Goal: Transaction & Acquisition: Purchase product/service

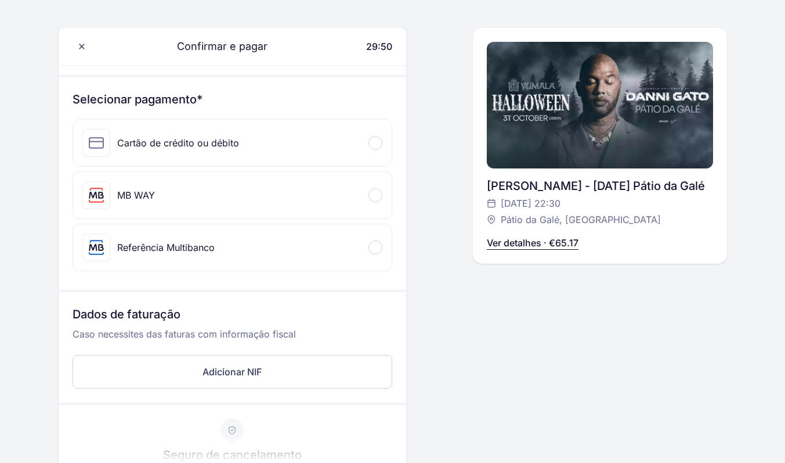
scroll to position [103, 0]
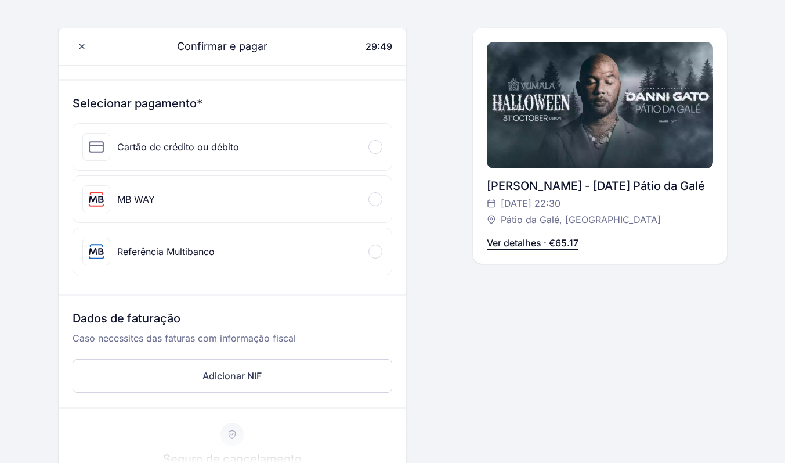
click at [372, 190] on div "MB WAY" at bounding box center [232, 199] width 319 height 46
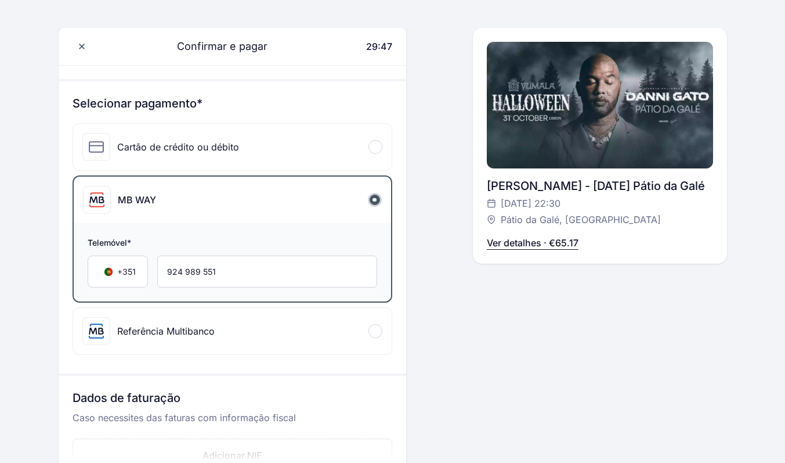
click at [458, 294] on div "Confirmar e pagar 29:47 Olá, [PERSON_NAME] [PHONE_NUMBER] [EMAIL_ADDRESS][DOMAI…" at bounding box center [393, 339] width 669 height 758
click at [369, 145] on div at bounding box center [376, 147] width 14 height 14
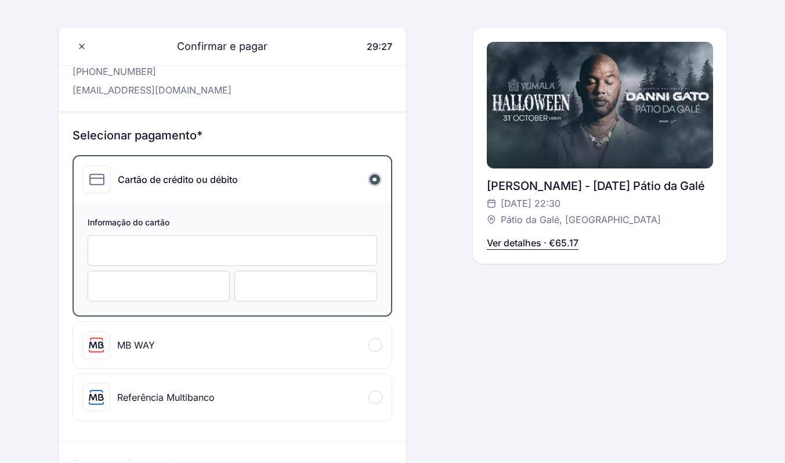
scroll to position [46, 0]
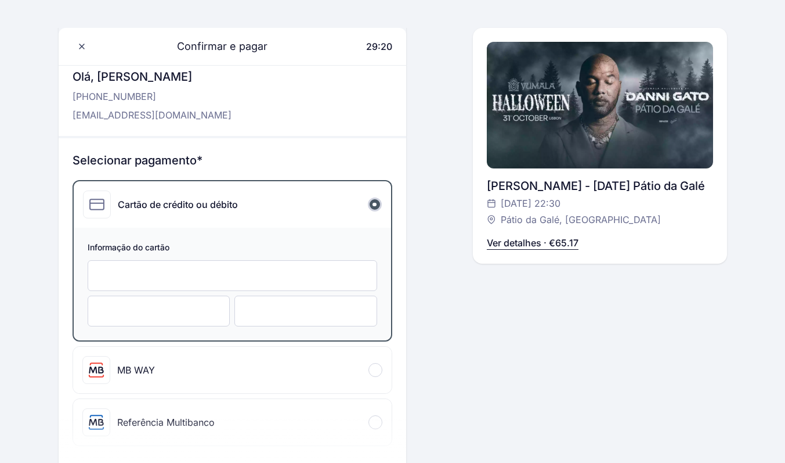
click at [280, 286] on div at bounding box center [233, 275] width 290 height 31
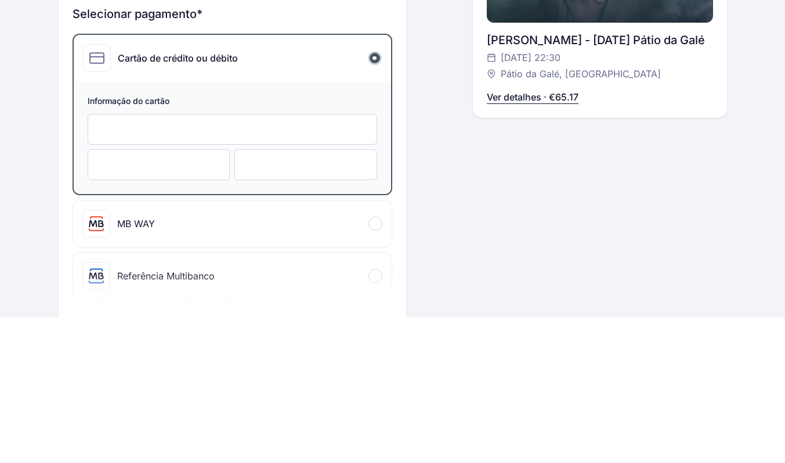
click at [331, 282] on div at bounding box center [233, 275] width 290 height 31
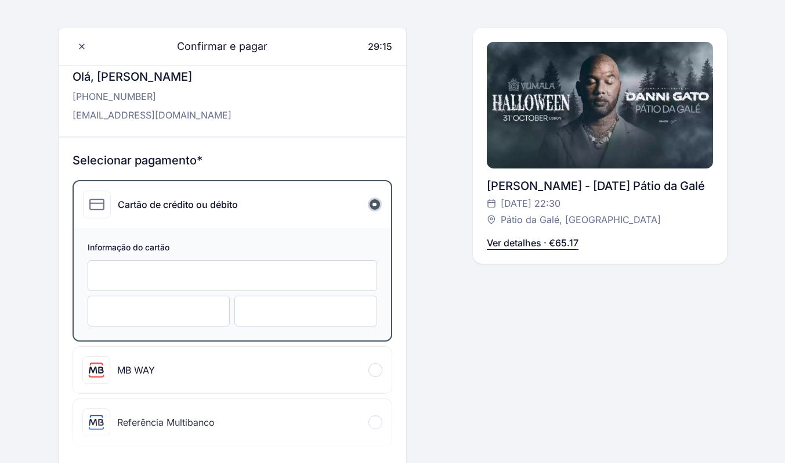
click at [249, 269] on div at bounding box center [233, 275] width 290 height 31
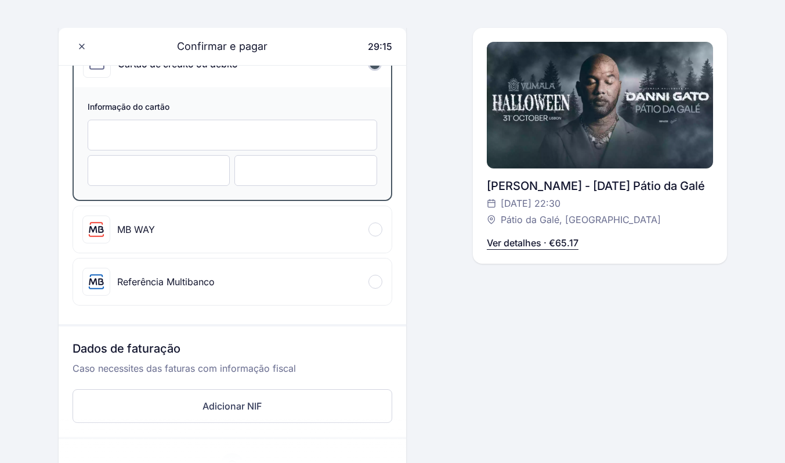
scroll to position [190, 0]
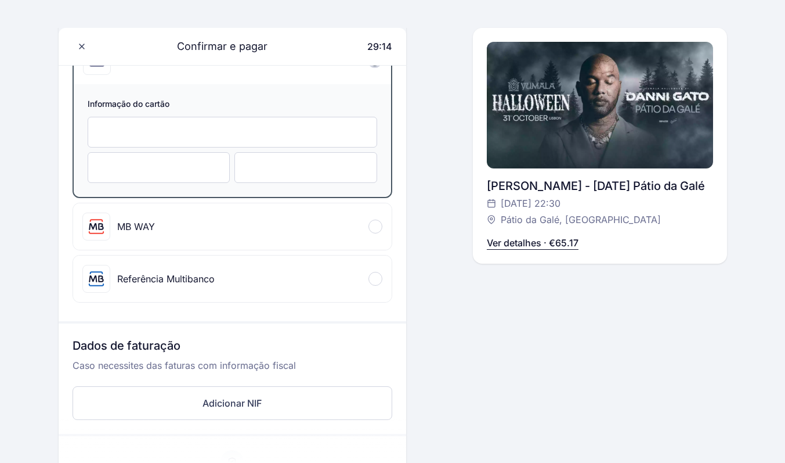
click at [265, 125] on div at bounding box center [233, 132] width 290 height 31
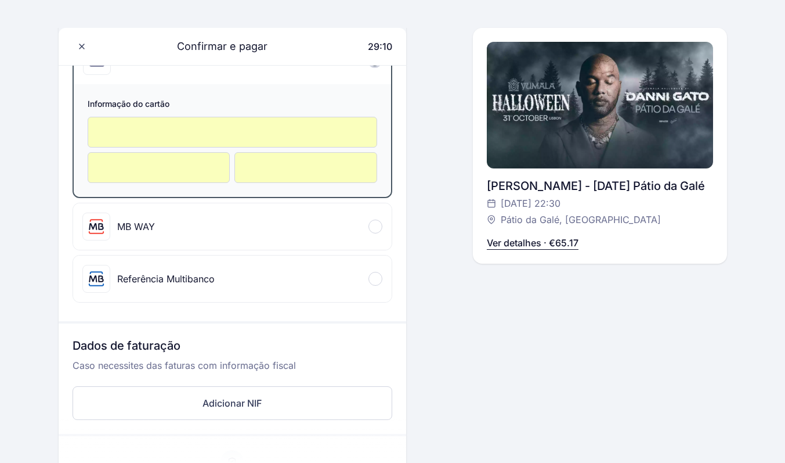
click at [456, 155] on div "Confirmar e pagar 29:10 Olá, [PERSON_NAME] [PHONE_NUMBER] [EMAIL_ADDRESS][DOMAI…" at bounding box center [393, 269] width 669 height 792
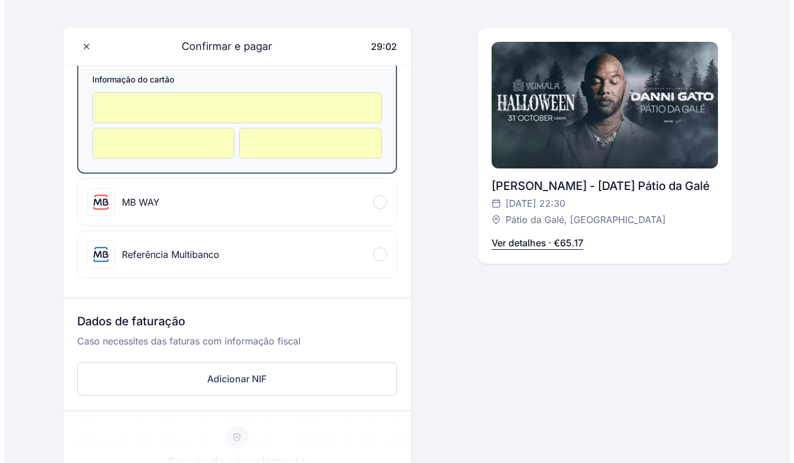
scroll to position [216, 0]
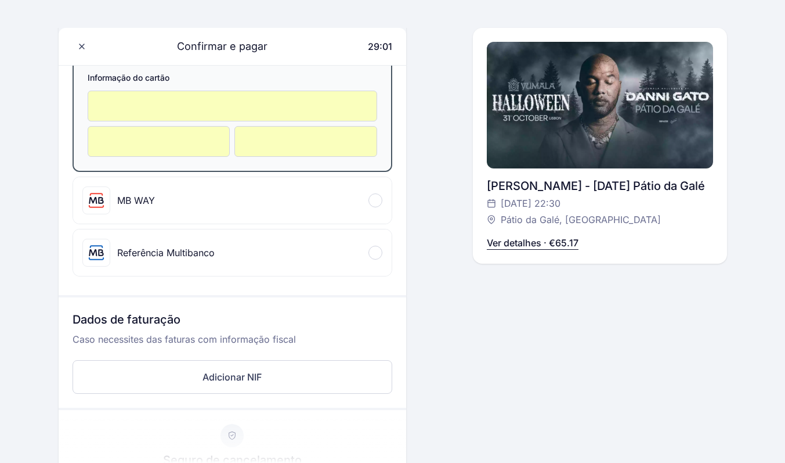
click at [322, 366] on button "Adicionar NIF" at bounding box center [233, 377] width 320 height 34
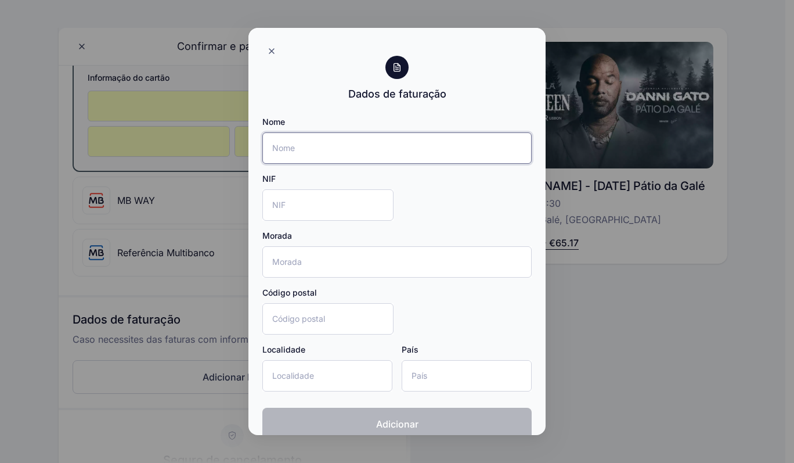
click at [422, 142] on input "Nome" at bounding box center [396, 147] width 269 height 31
click at [434, 145] on input "Nome" at bounding box center [396, 147] width 269 height 31
type input "[PERSON_NAME]"
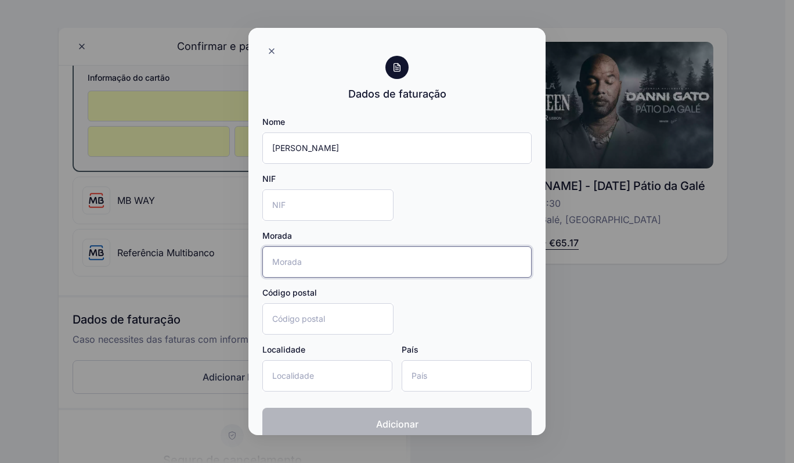
type input "[STREET_ADDRESS][PERSON_NAME]"
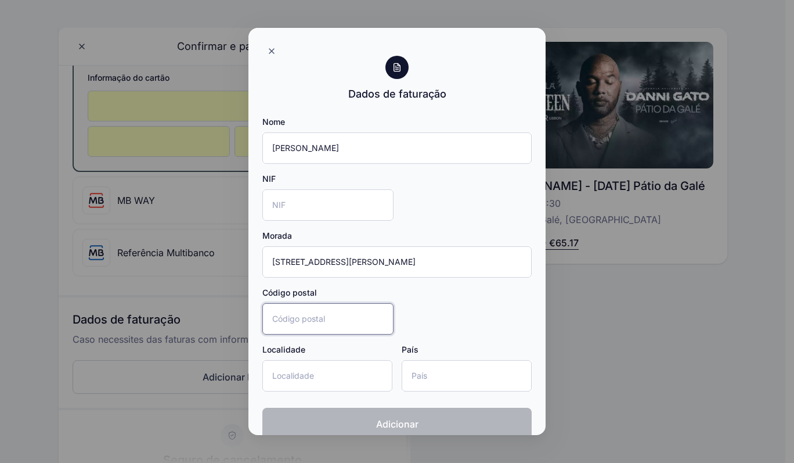
type input "2675338"
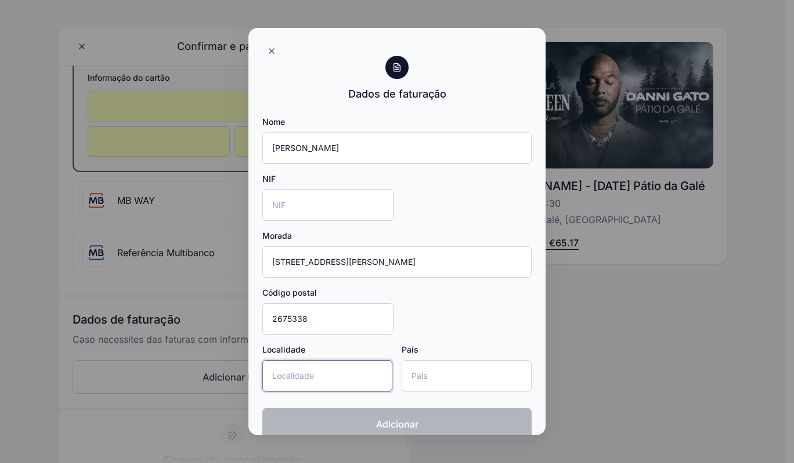
type input "Odivelas"
type input "[GEOGRAPHIC_DATA]"
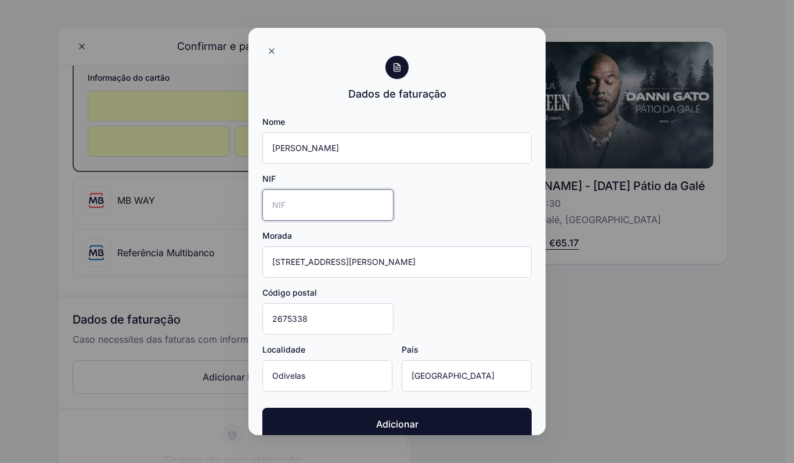
click at [322, 200] on input "NIF" at bounding box center [327, 204] width 131 height 31
type input "258822120"
click at [460, 181] on div "Nome [PERSON_NAME] NIF 258822120 Morada [STREET_ADDRESS][PERSON_NAME] Código po…" at bounding box center [396, 258] width 269 height 284
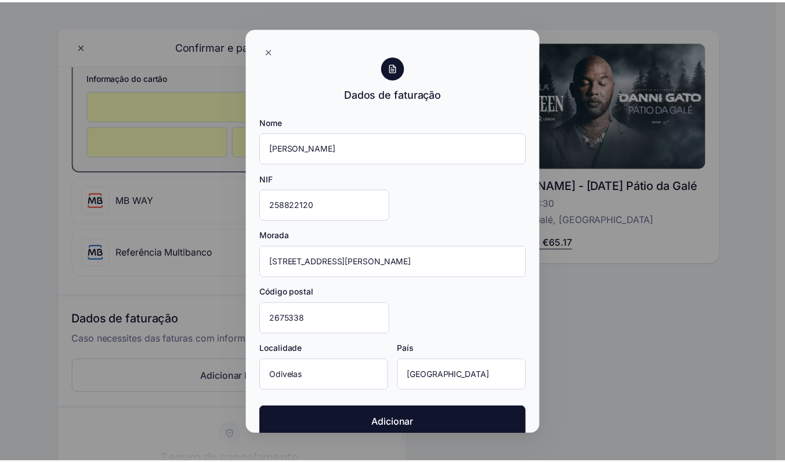
scroll to position [19, 0]
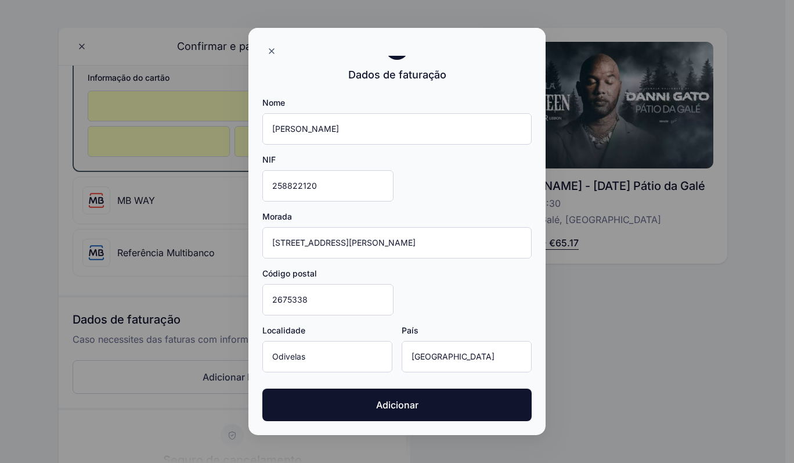
click at [431, 400] on button "Adicionar" at bounding box center [396, 404] width 269 height 33
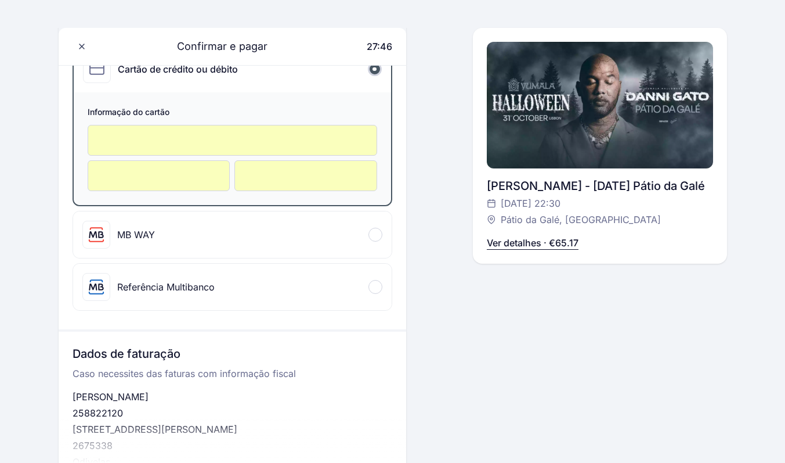
scroll to position [0, 0]
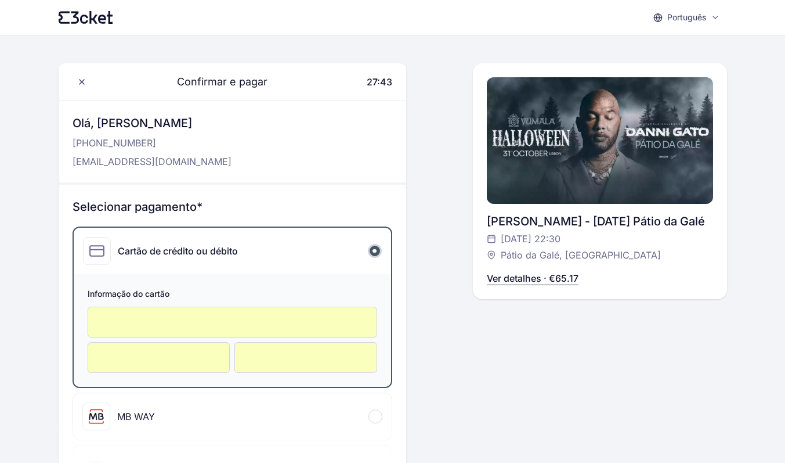
click at [81, 84] on icon at bounding box center [81, 81] width 9 height 9
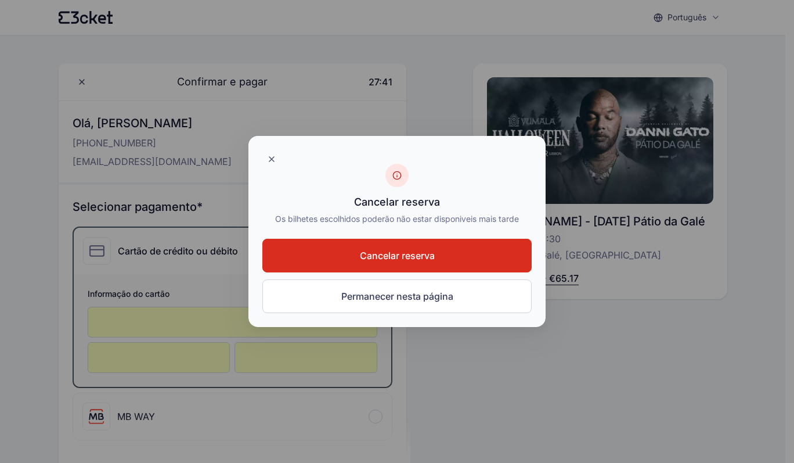
click at [661, 369] on div at bounding box center [397, 231] width 794 height 463
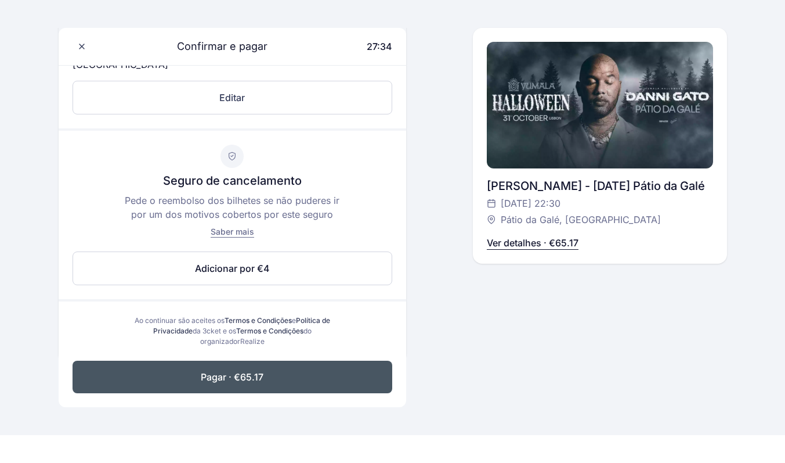
scroll to position [597, 0]
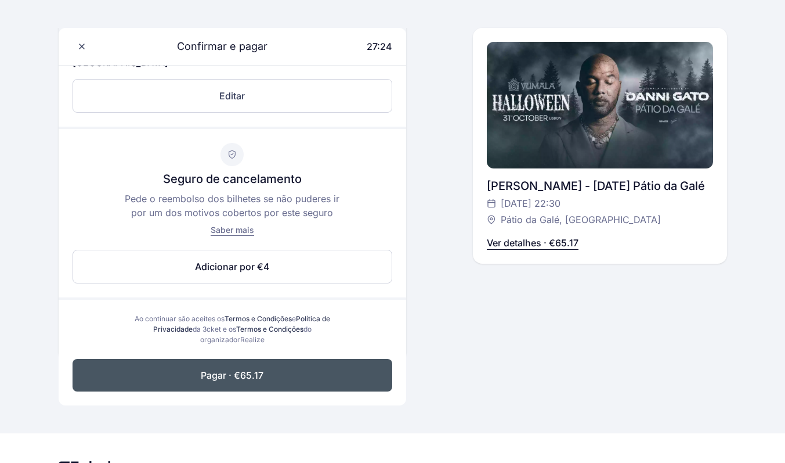
click at [287, 381] on button "Pagar · €65.17" at bounding box center [233, 375] width 320 height 33
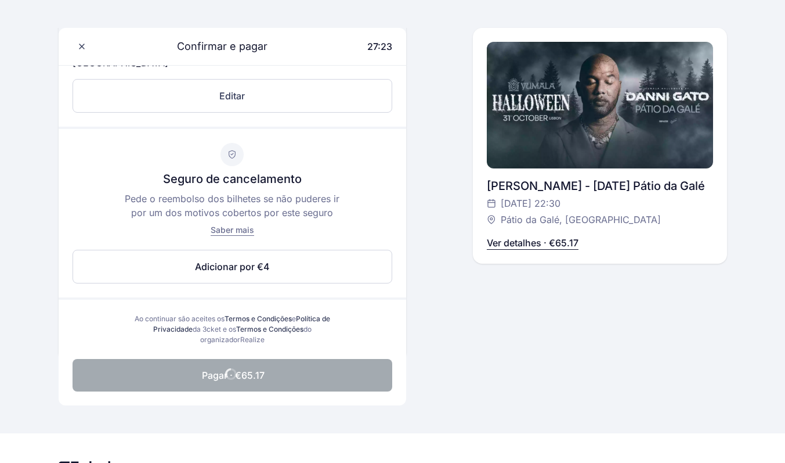
scroll to position [500, 0]
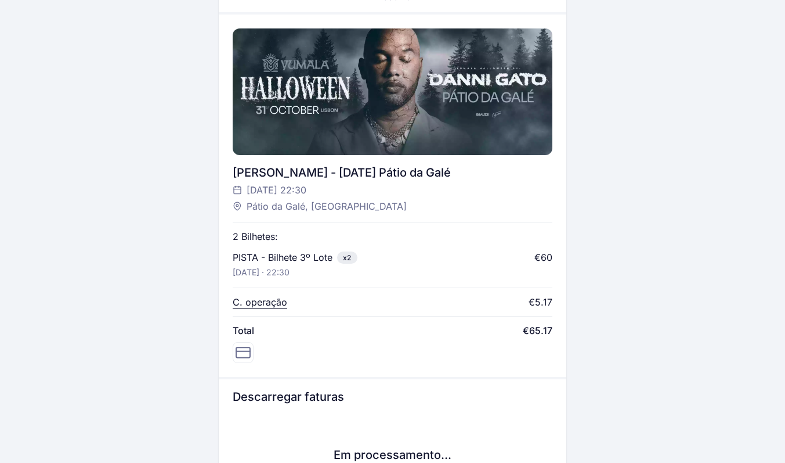
scroll to position [325, 0]
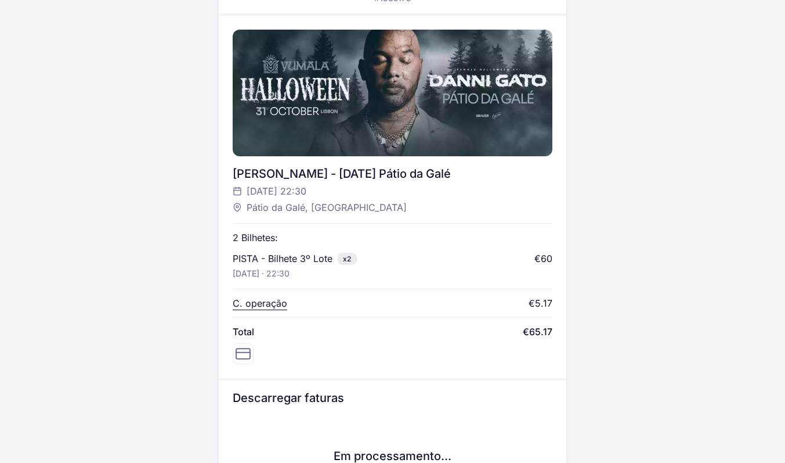
click at [257, 301] on p "C. operação" at bounding box center [260, 303] width 55 height 14
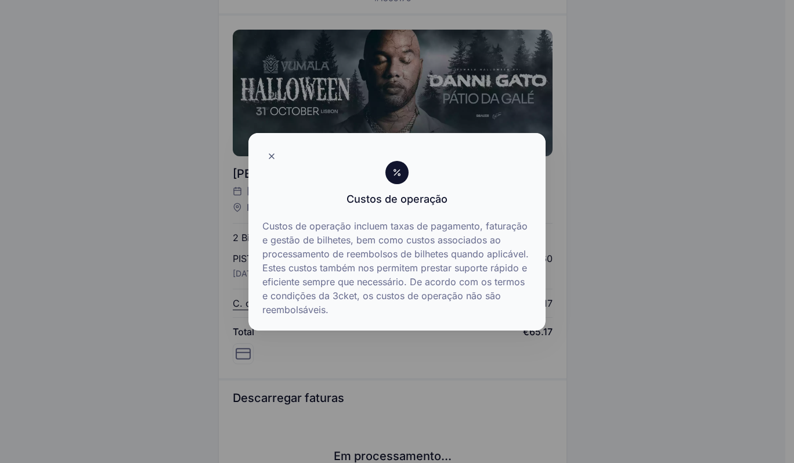
click at [272, 158] on icon at bounding box center [271, 156] width 9 height 9
